Goal: Information Seeking & Learning: Learn about a topic

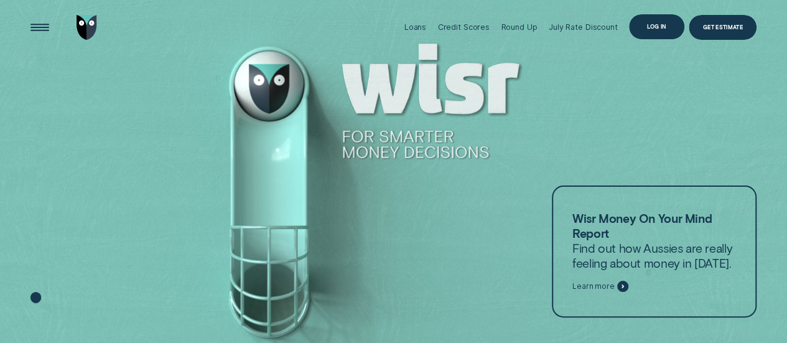
click at [668, 30] on div "Log in" at bounding box center [656, 26] width 55 height 25
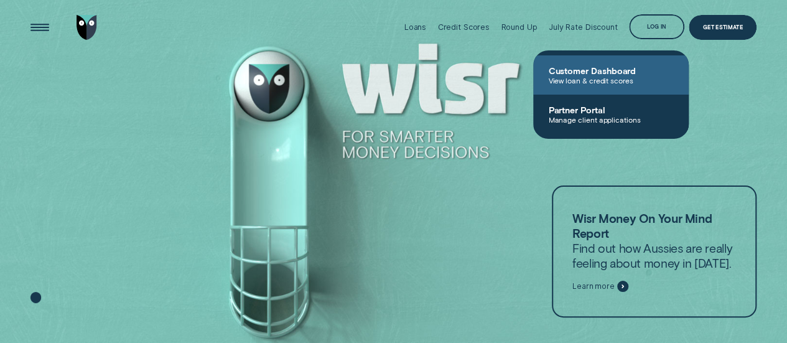
click at [613, 85] on link "Customer Dashboard View loan & credit scores" at bounding box center [610, 74] width 155 height 39
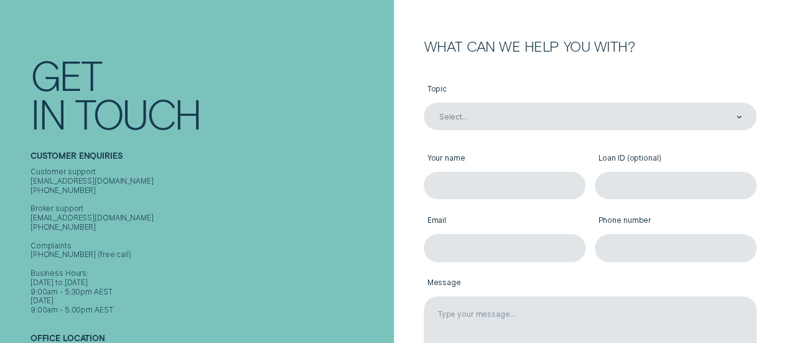
scroll to position [124, 0]
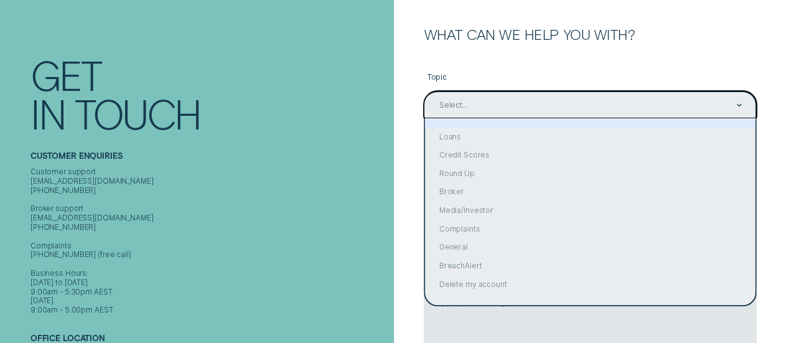
click at [475, 108] on div "Select..." at bounding box center [590, 105] width 304 height 11
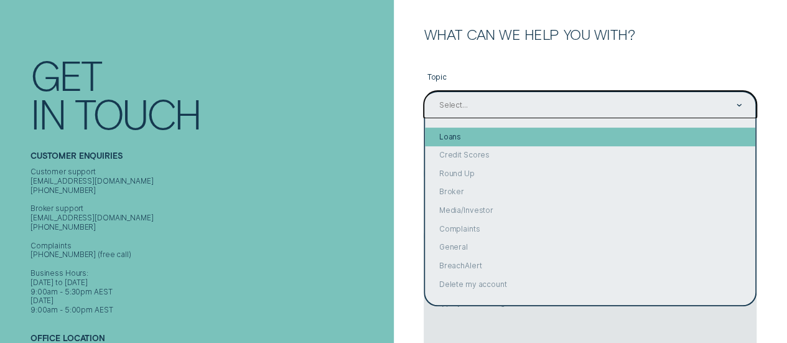
click at [470, 138] on div "Loans" at bounding box center [590, 137] width 330 height 19
type input "Loans"
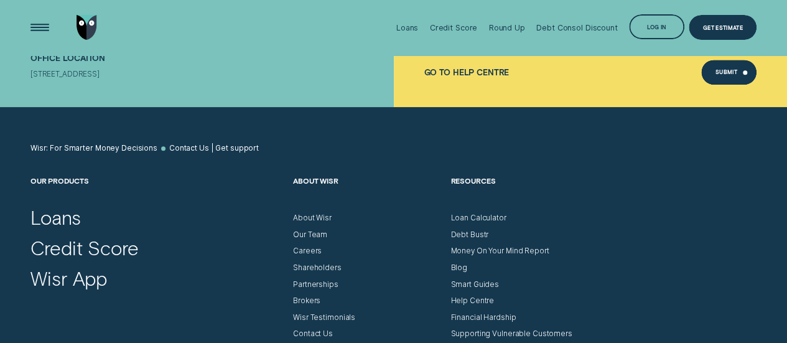
scroll to position [249, 0]
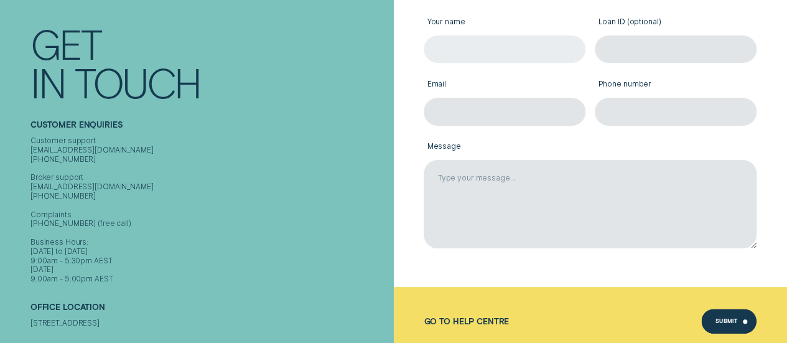
click at [496, 38] on input "Your name" at bounding box center [505, 48] width 162 height 27
click at [217, 223] on div "Customer support contact@wisr.com.au 1300 992 007 Broker support contact@wisr.c…" at bounding box center [209, 209] width 358 height 147
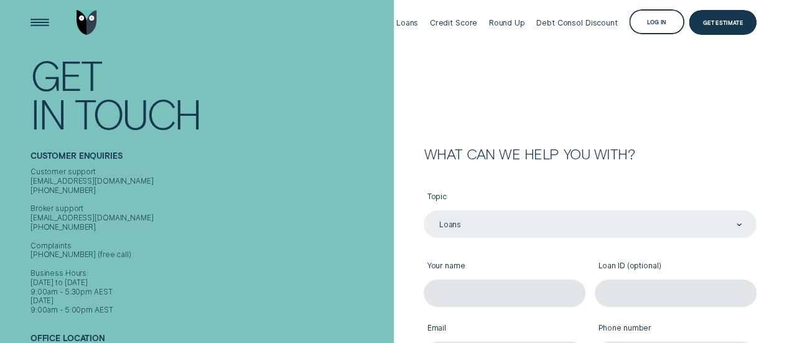
scroll to position [0, 0]
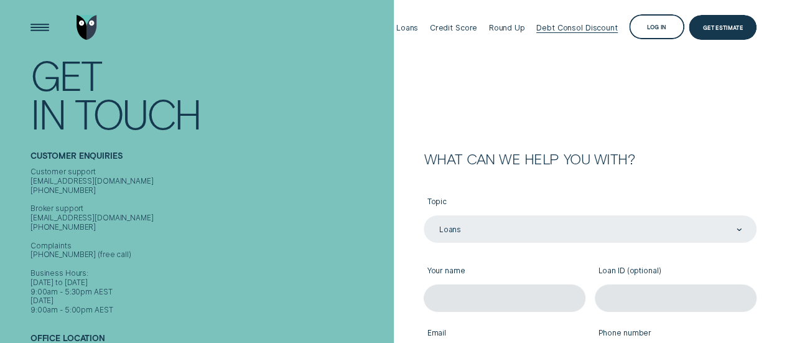
click at [594, 31] on div "Debt Consol Discount" at bounding box center [576, 27] width 81 height 9
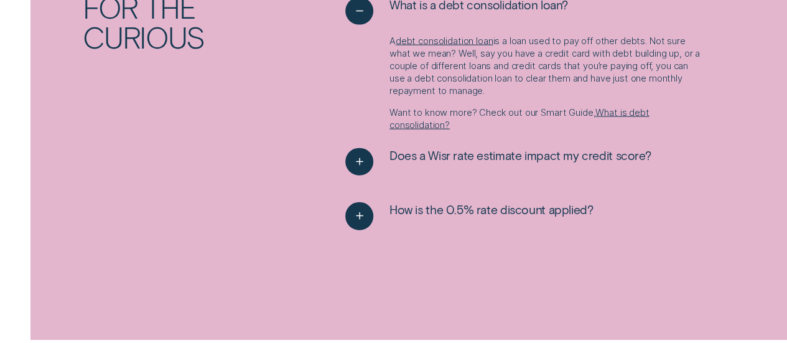
scroll to position [1368, 0]
